Goal: Information Seeking & Learning: Learn about a topic

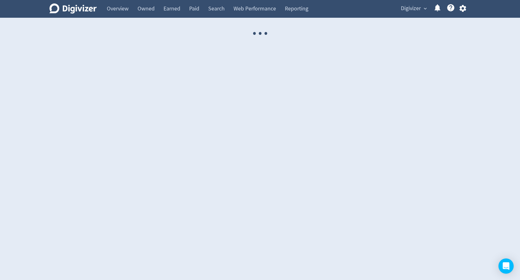
select select "USER"
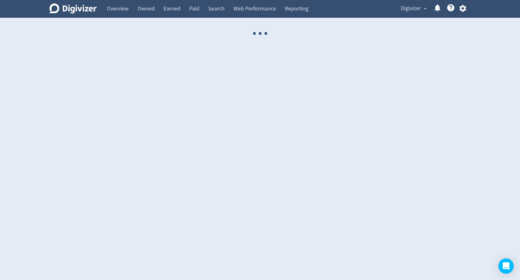
select select "USER"
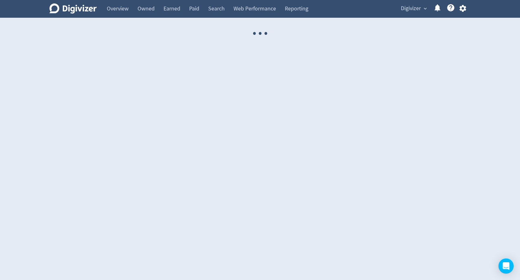
select select "USER"
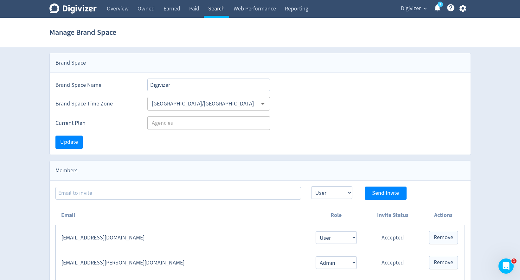
click at [217, 10] on link "Search" at bounding box center [216, 9] width 25 height 18
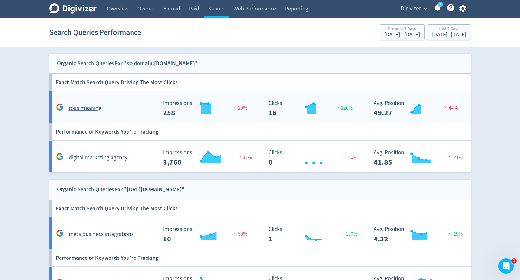
click at [198, 97] on div "Created with Highcharts 10.3.3 Impressions 258 20%" at bounding box center [210, 106] width 106 height 22
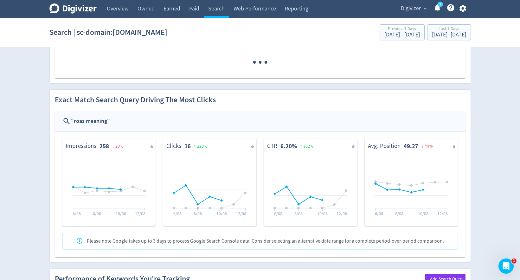
scroll to position [235, 0]
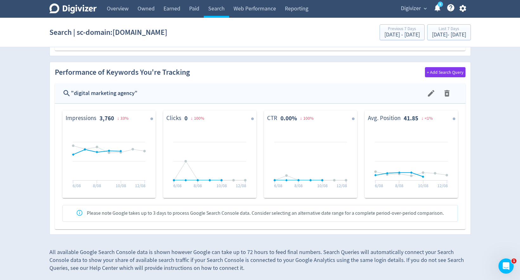
click at [463, 11] on icon "button" at bounding box center [463, 8] width 7 height 7
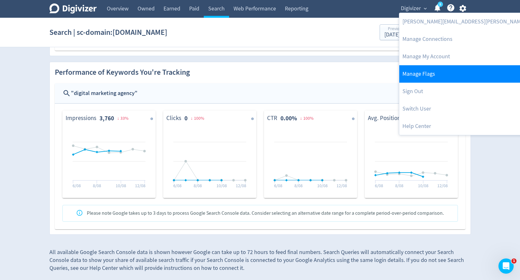
click at [444, 77] on link "Manage Flags" at bounding box center [483, 73] width 169 height 17
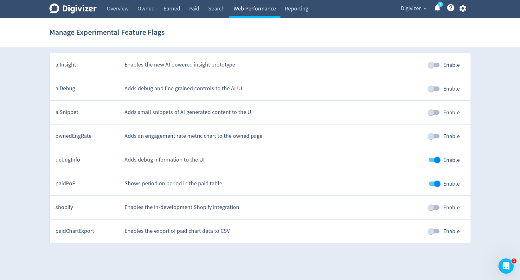
click at [271, 11] on link "Web Performance" at bounding box center [254, 9] width 51 height 18
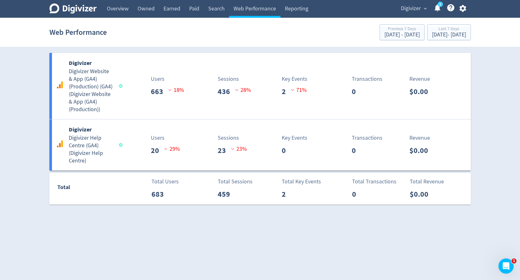
click at [208, 18] on section "Web Performance Previous 7 Days [DATE] - [DATE] Last 7 Days [DATE] - [DATE]" at bounding box center [260, 32] width 520 height 29
click at [211, 14] on link "Search" at bounding box center [216, 9] width 25 height 18
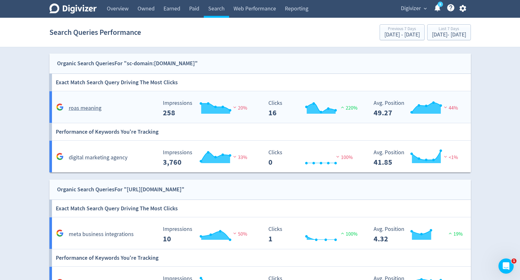
click at [223, 94] on div "roas meaning Created with Highcharts 10.3.3 Impressions 258 20% Created with Hi…" at bounding box center [261, 107] width 424 height 32
